Goal: Transaction & Acquisition: Download file/media

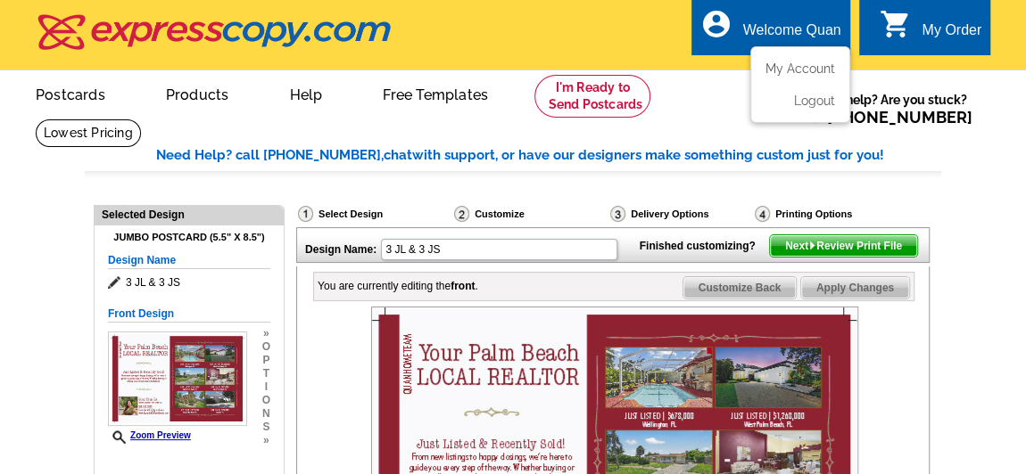
click at [504, 26] on div "Welcome Quan" at bounding box center [792, 34] width 98 height 25
click at [504, 68] on link "My Account" at bounding box center [796, 69] width 77 height 16
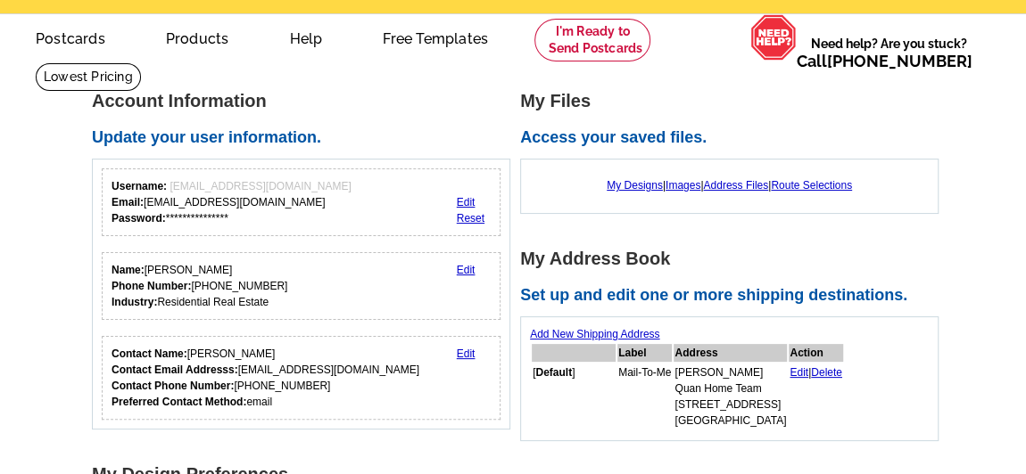
scroll to position [161, 0]
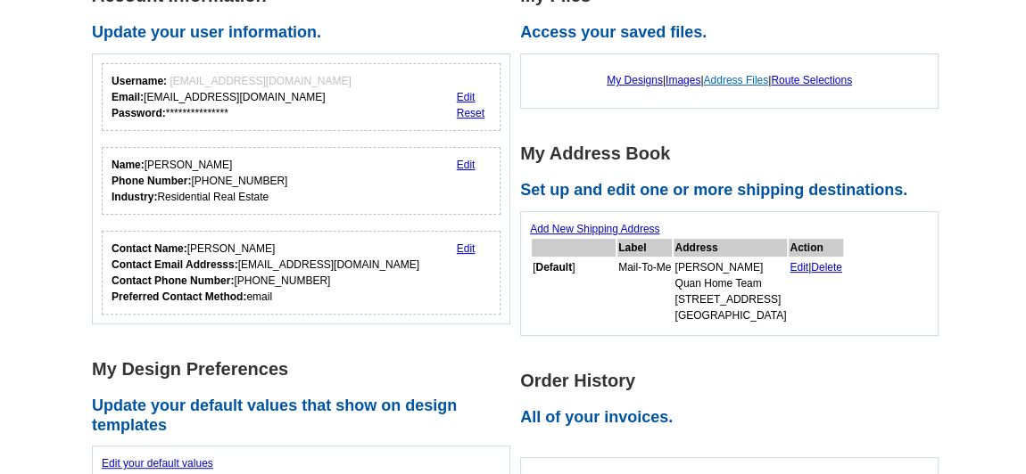
click at [746, 77] on link "Address Files" at bounding box center [735, 80] width 65 height 12
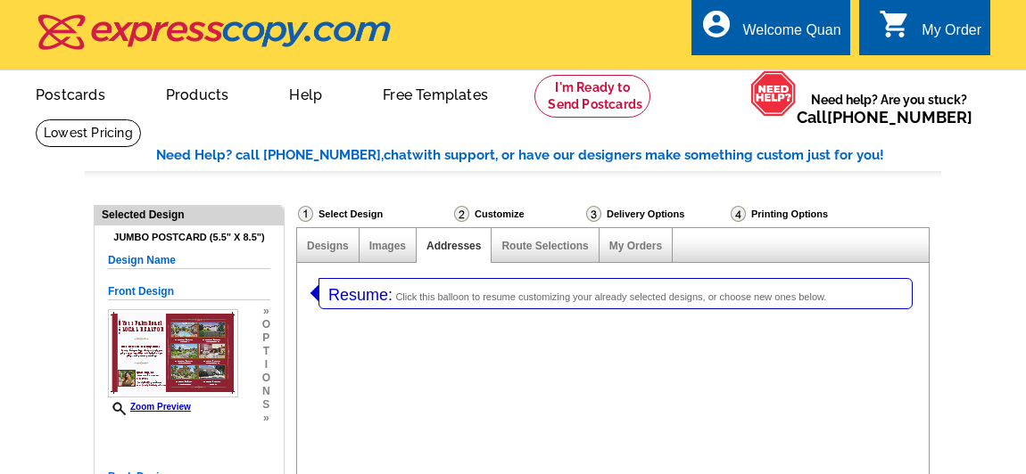
select select "1"
select select "2"
select select "785"
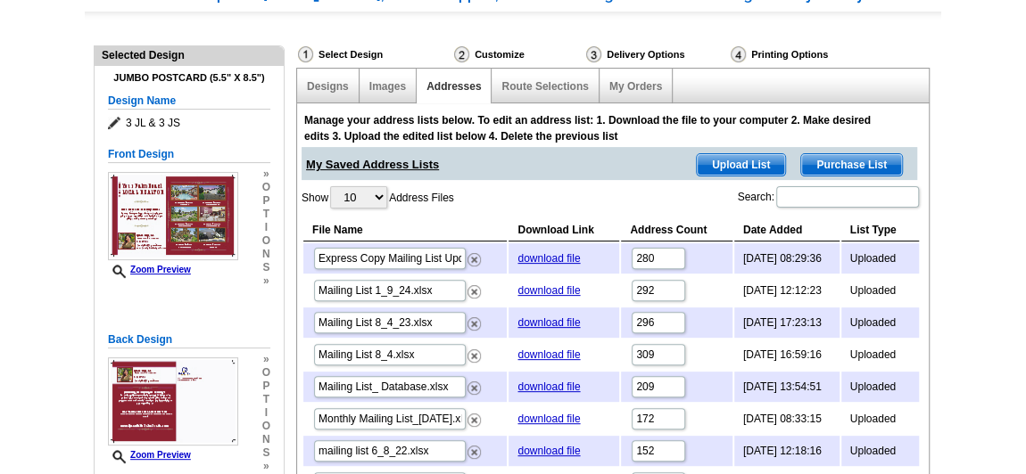
scroll to position [161, 0]
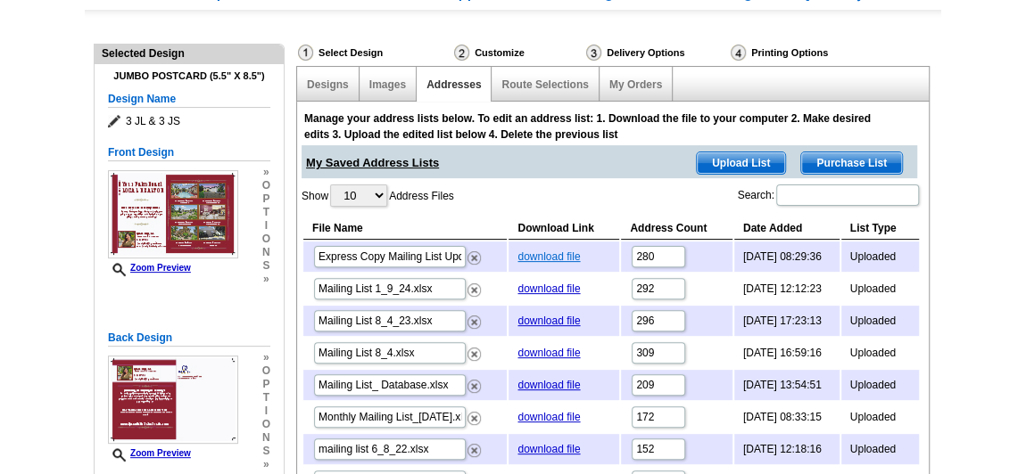
click at [545, 251] on link "download file" at bounding box center [548, 257] width 62 height 12
